Goal: Task Accomplishment & Management: Use online tool/utility

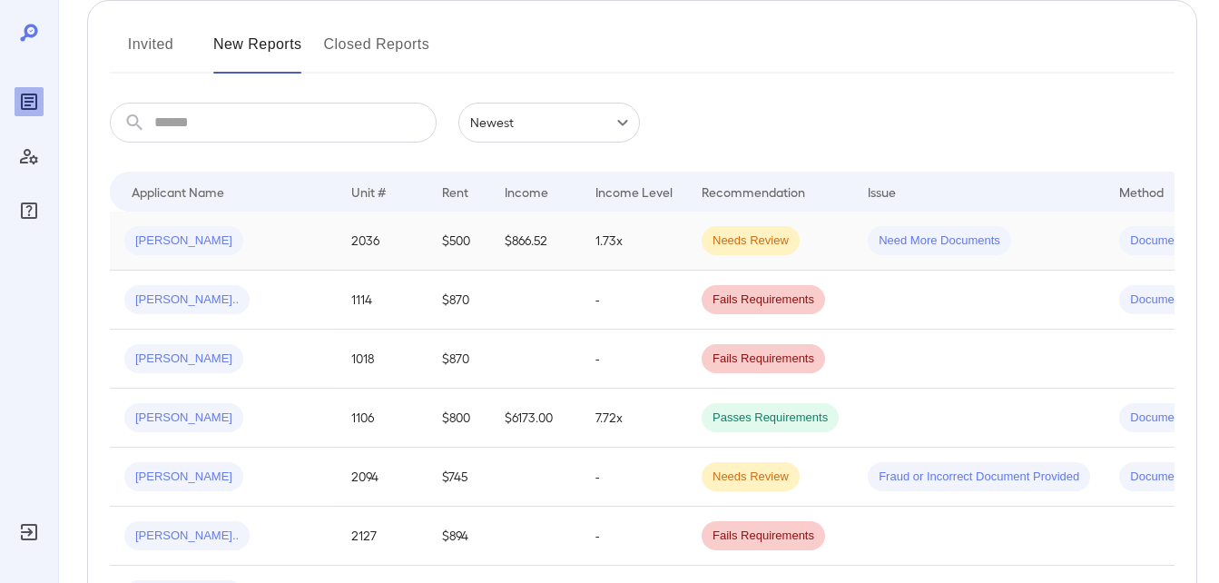
scroll to position [193, 0]
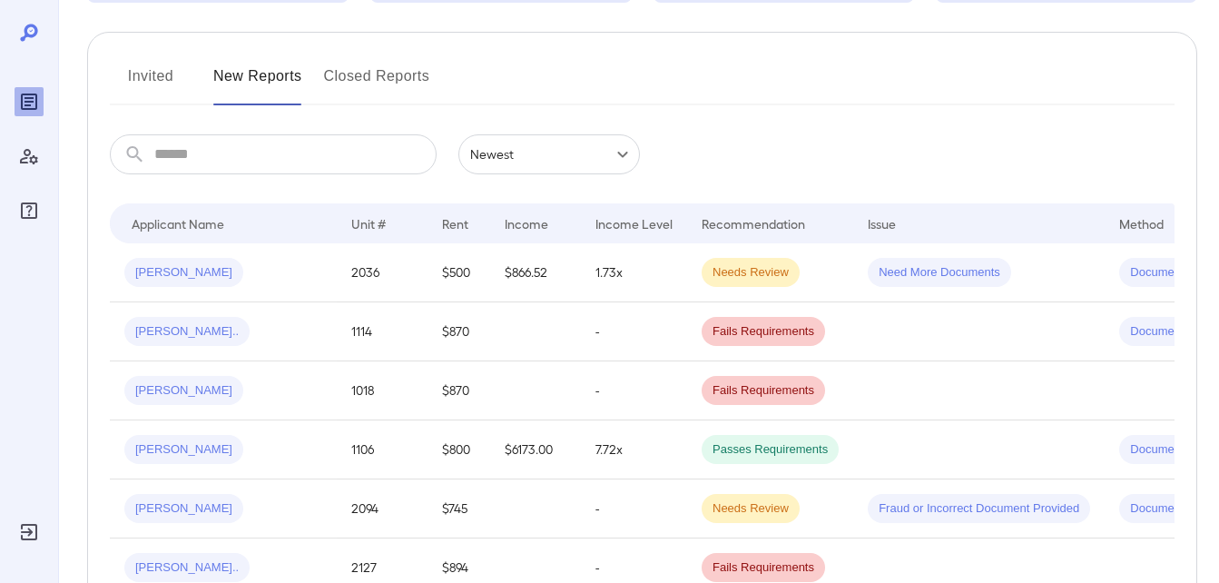
click at [138, 74] on button "Invited" at bounding box center [151, 84] width 82 height 44
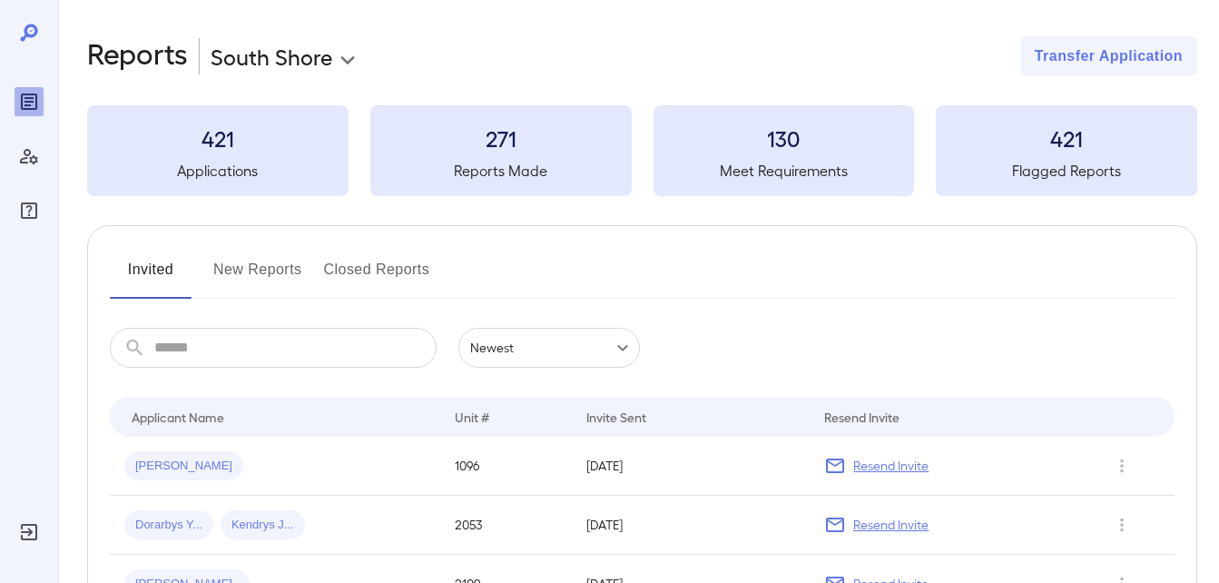
click at [237, 261] on button "New Reports" at bounding box center [257, 277] width 89 height 44
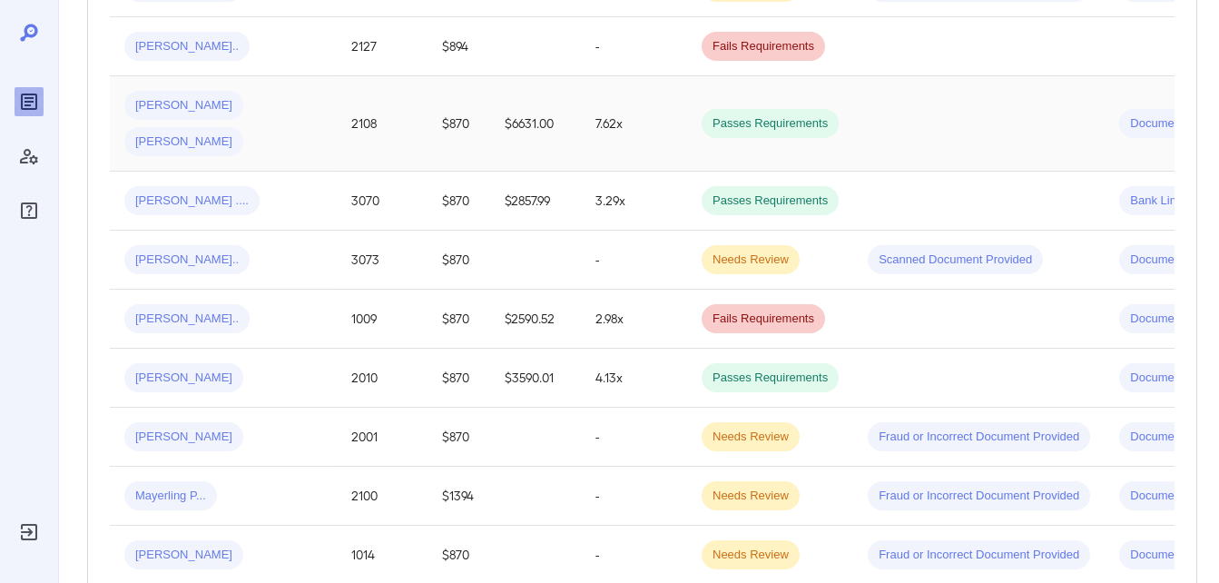
scroll to position [726, 0]
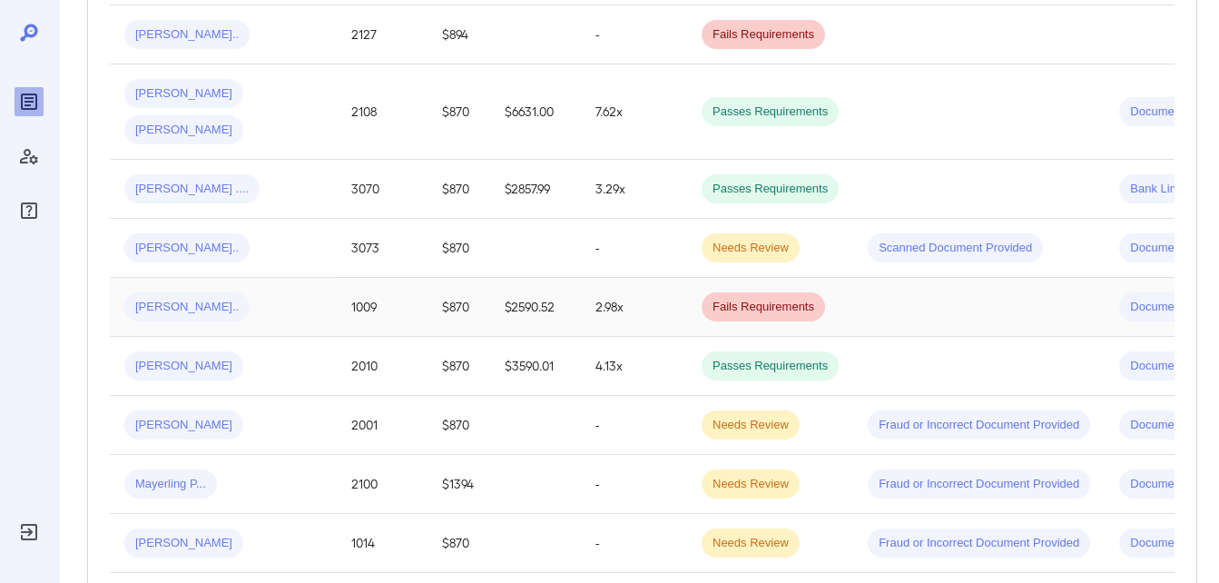
click at [423, 278] on td "1009" at bounding box center [382, 307] width 91 height 59
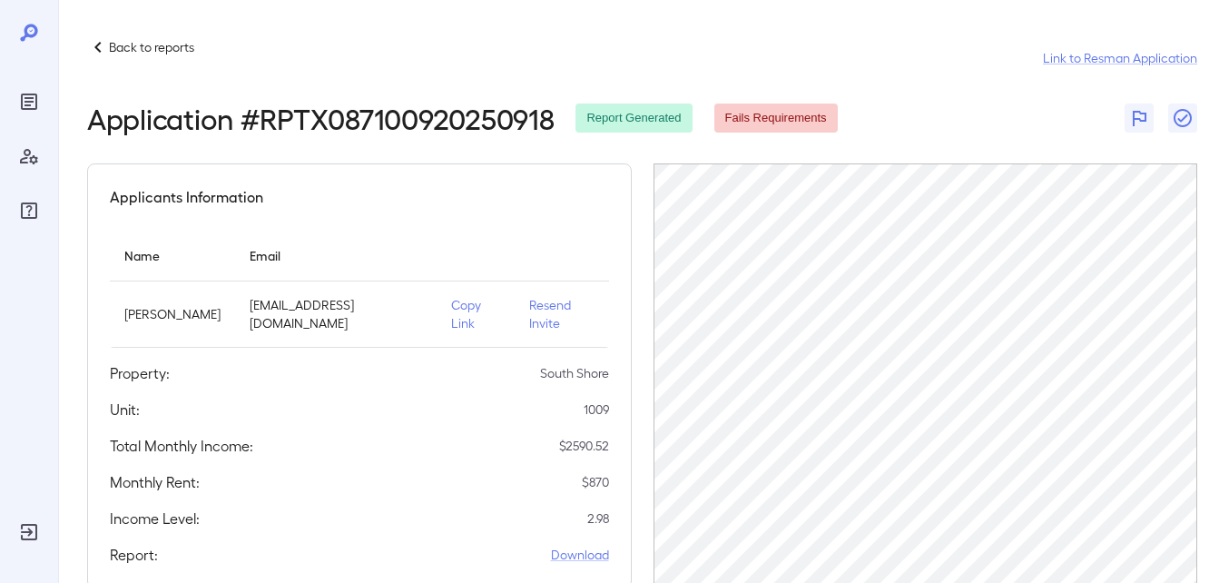
click at [101, 44] on icon at bounding box center [98, 47] width 22 height 22
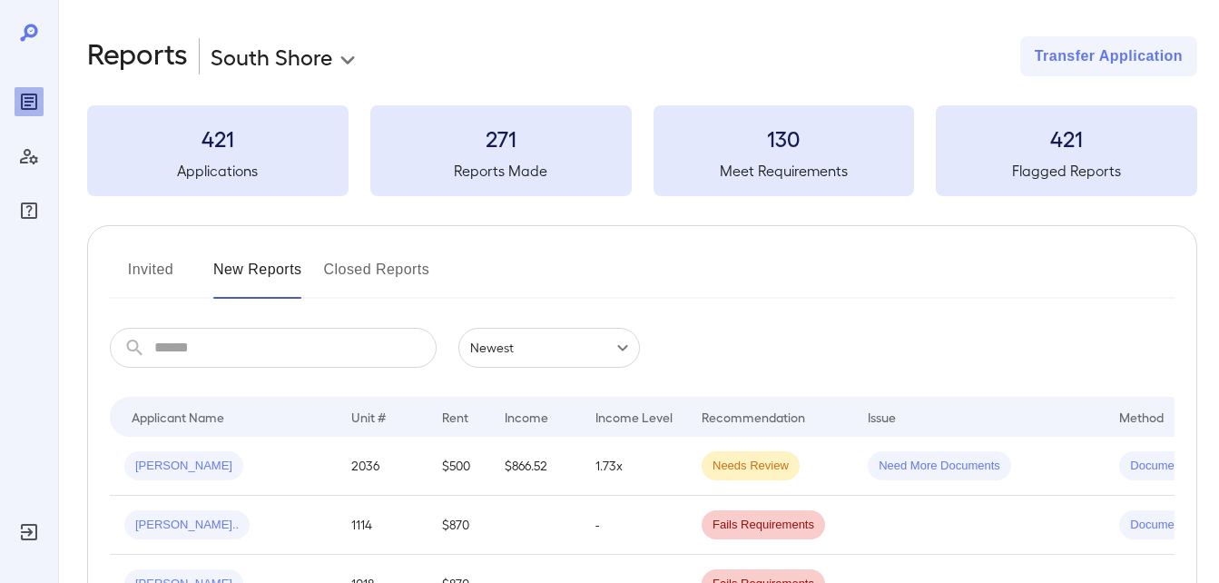
click at [160, 269] on button "Invited" at bounding box center [151, 277] width 82 height 44
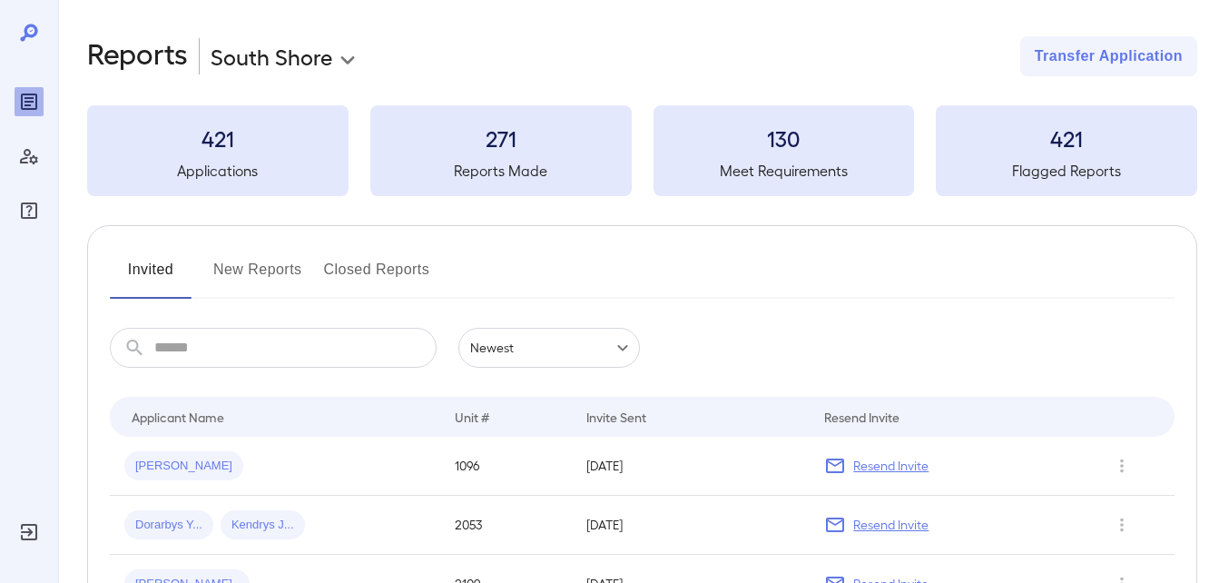
click at [232, 261] on button "New Reports" at bounding box center [257, 277] width 89 height 44
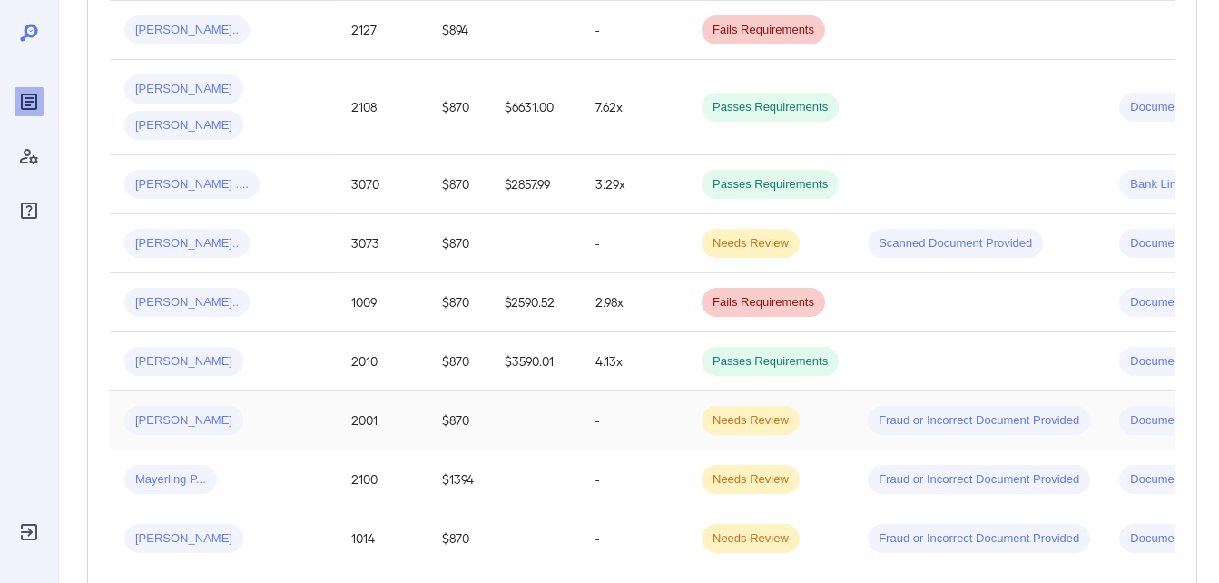
scroll to position [738, 0]
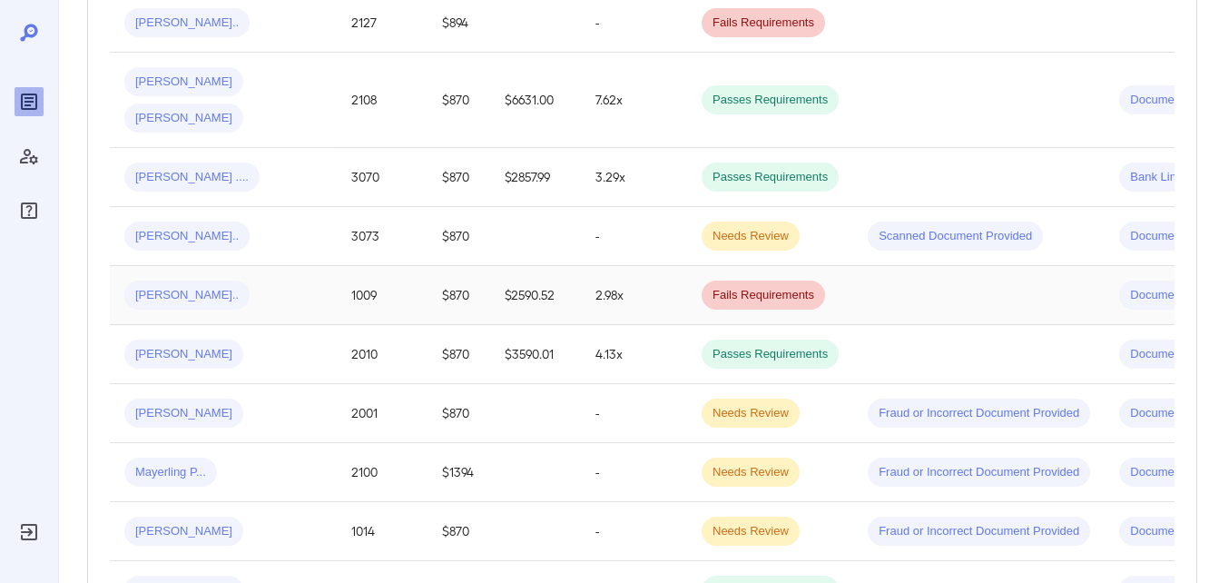
click at [160, 287] on span "Chukwuma M..." at bounding box center [186, 295] width 125 height 17
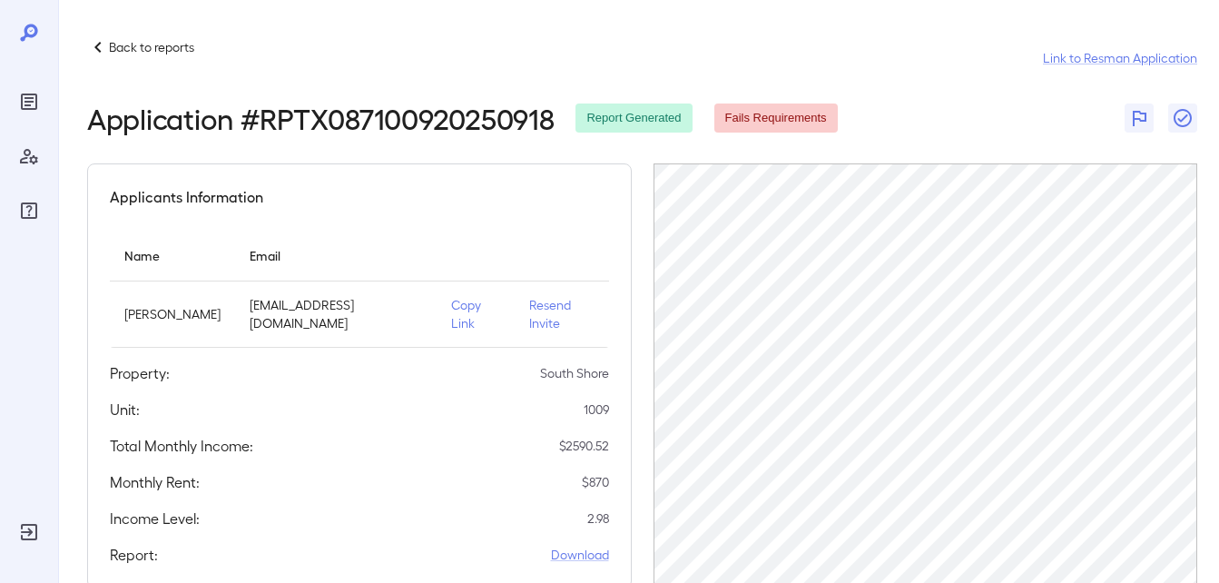
click at [459, 306] on p "Copy Link" at bounding box center [475, 314] width 48 height 36
click at [123, 37] on div "Back to reports" at bounding box center [140, 47] width 107 height 22
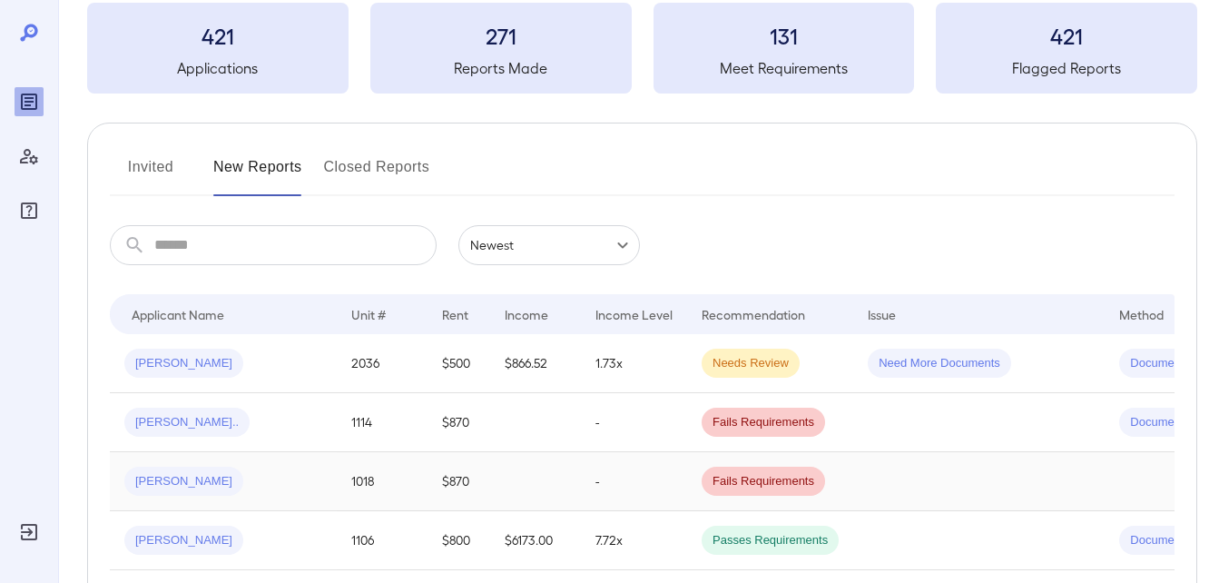
scroll to position [272, 0]
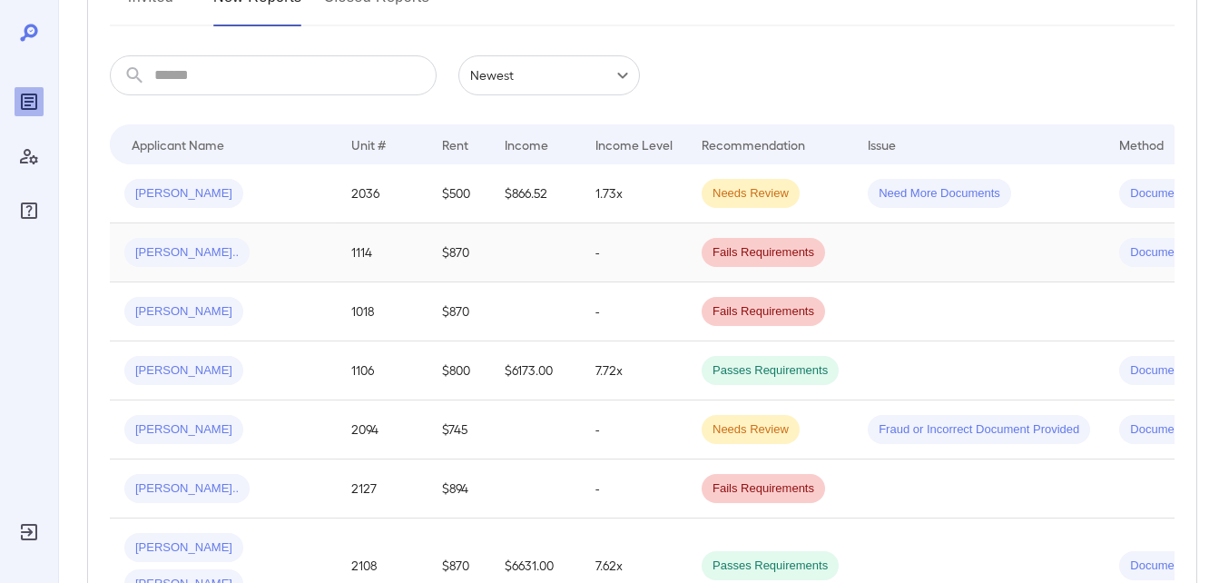
click at [179, 252] on span "Reyna P..." at bounding box center [186, 252] width 125 height 17
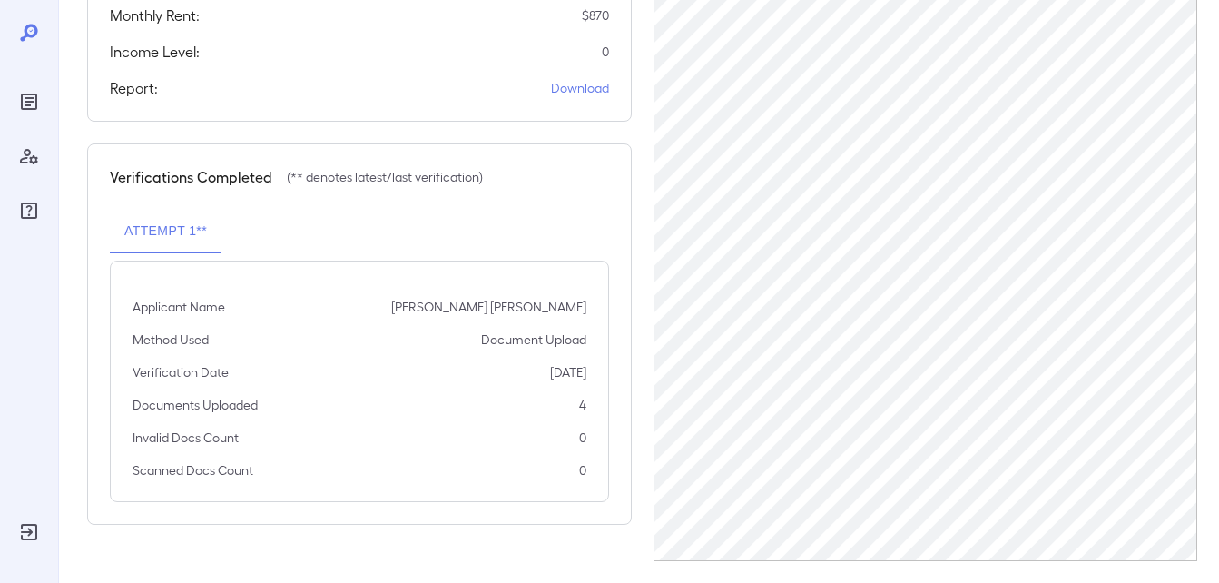
scroll to position [118, 0]
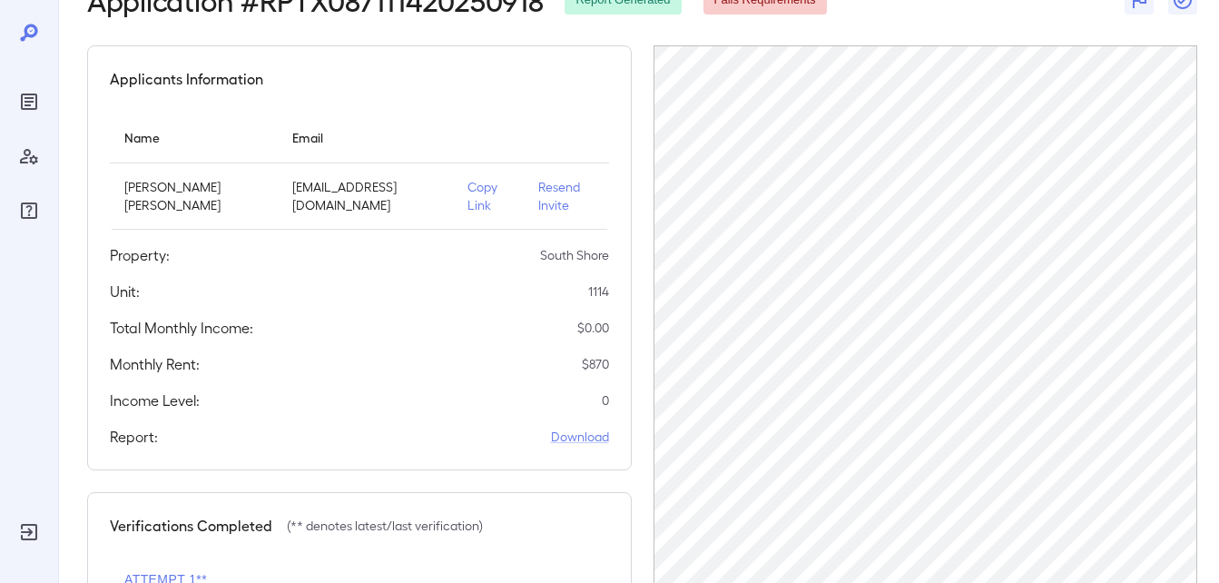
click at [501, 214] on p "Copy Link" at bounding box center [488, 196] width 41 height 36
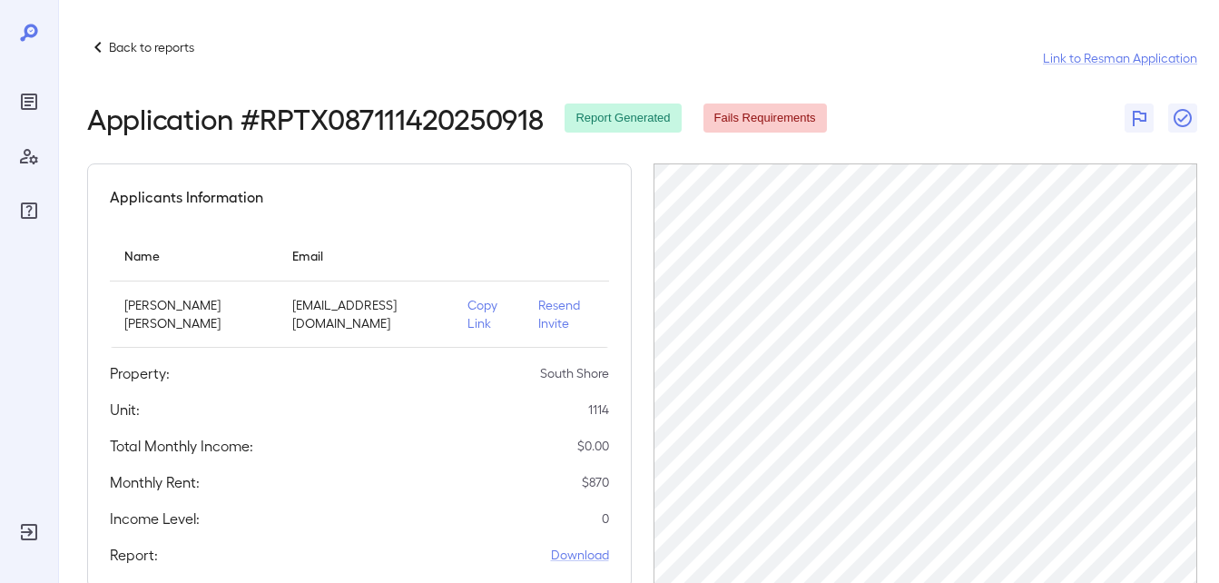
click at [127, 52] on p "Back to reports" at bounding box center [151, 47] width 85 height 18
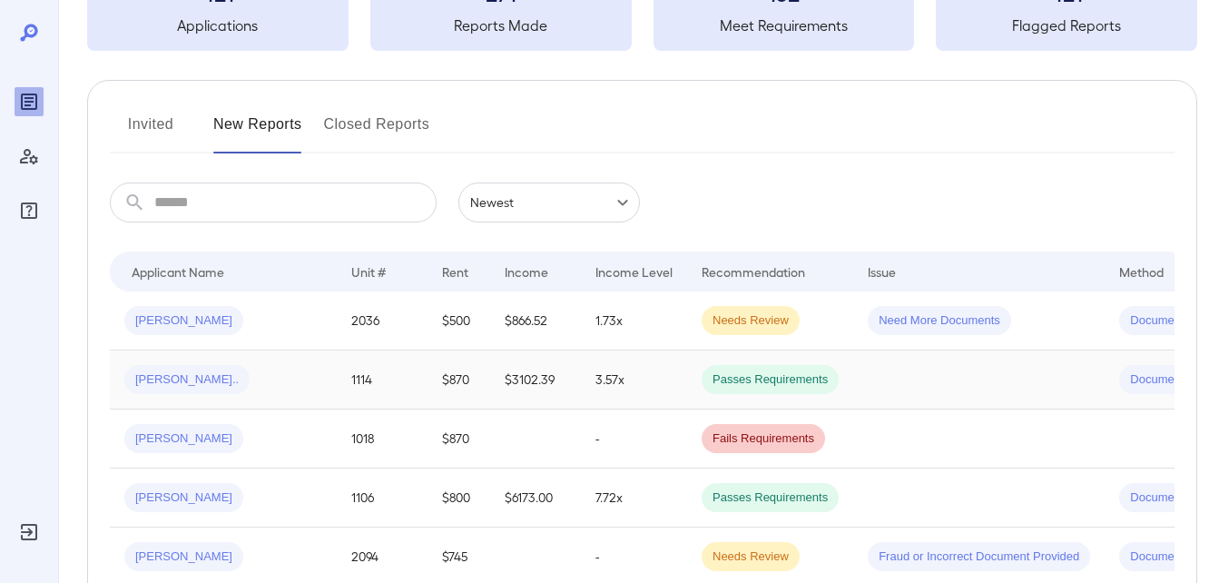
scroll to position [363, 0]
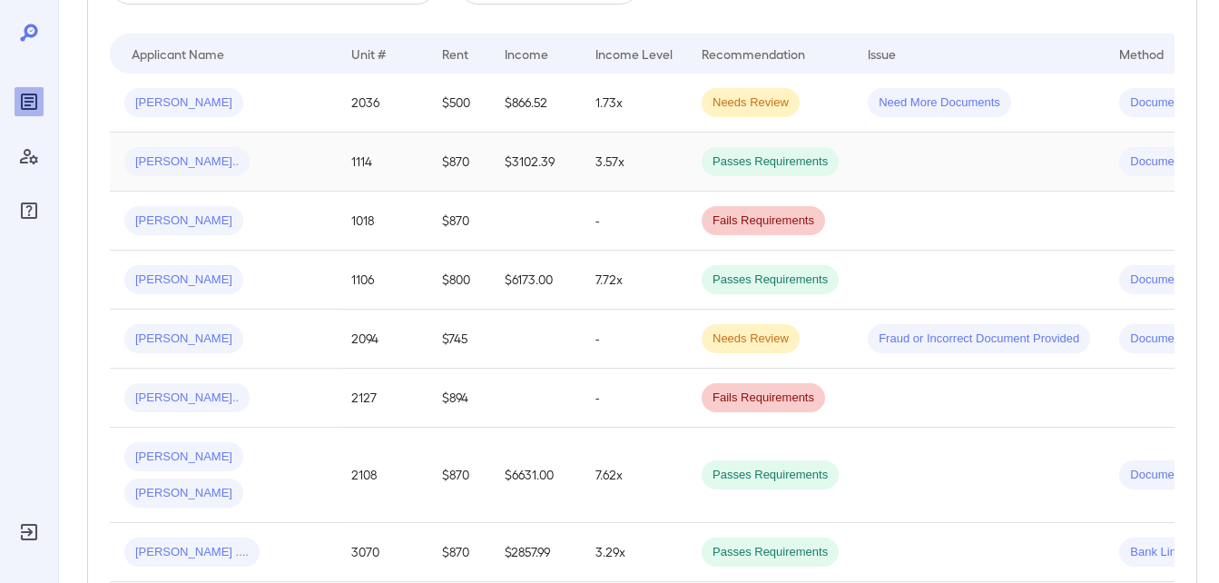
click at [556, 163] on td "$3102.39" at bounding box center [535, 162] width 91 height 59
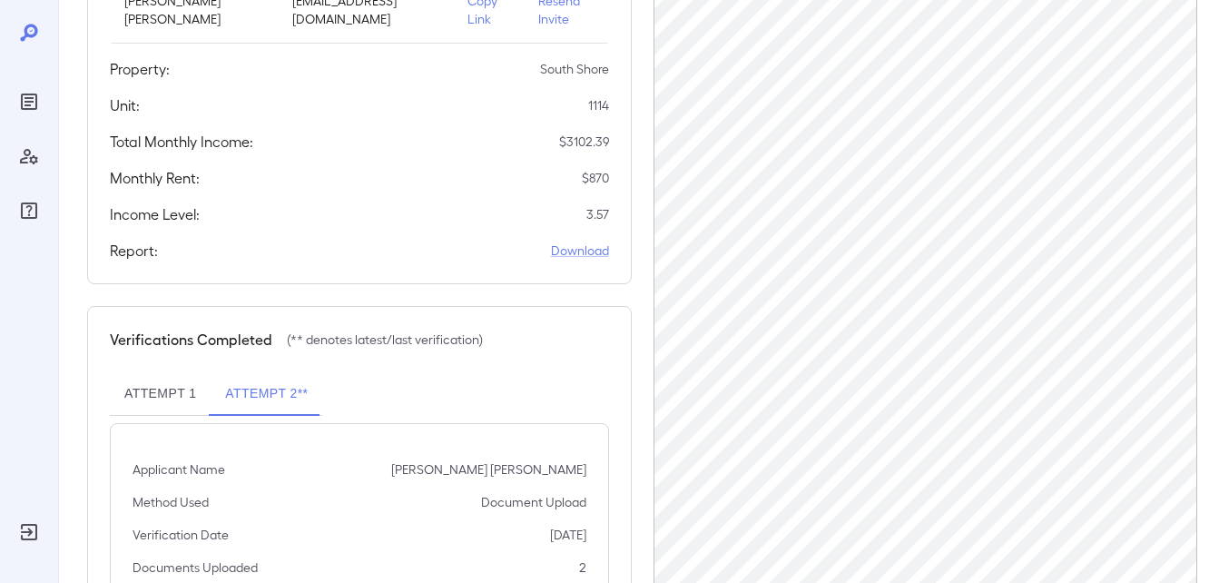
scroll to position [390, 0]
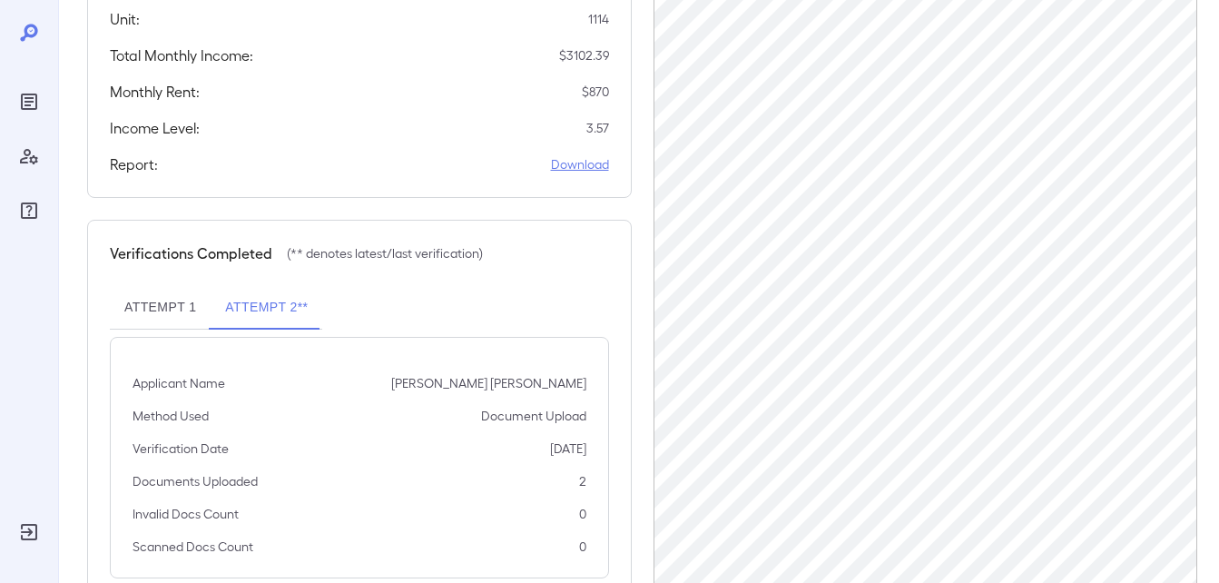
click at [566, 173] on link "Download" at bounding box center [580, 164] width 58 height 18
